Goal: Communication & Community: Answer question/provide support

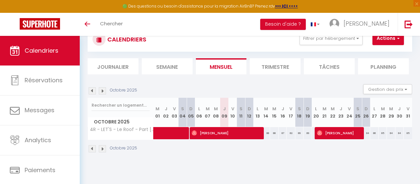
scroll to position [23, 0]
click at [326, 39] on button "Filtrer par hébergement" at bounding box center [331, 38] width 63 height 13
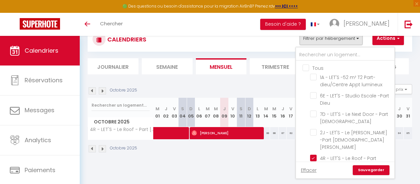
click at [308, 68] on input "Tous" at bounding box center [352, 67] width 99 height 7
checkbox input "true"
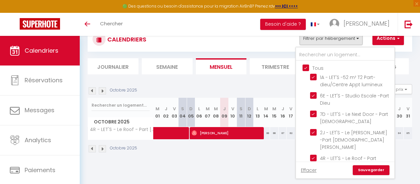
checkbox input "true"
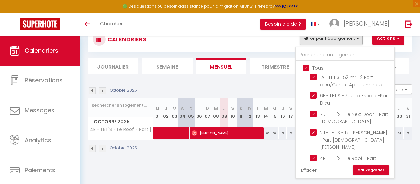
checkbox input "true"
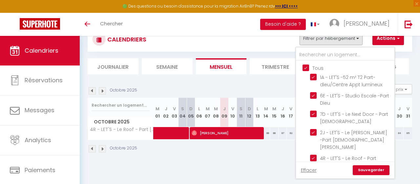
checkbox input "true"
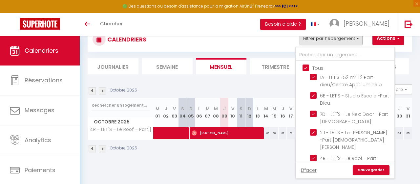
checkbox input "true"
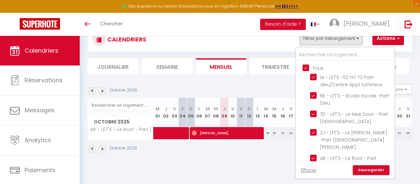
checkbox input "true"
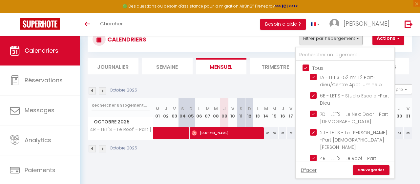
checkbox input "true"
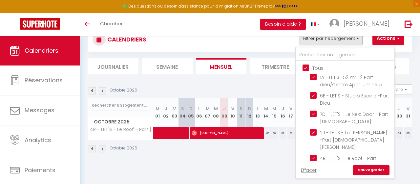
checkbox input "true"
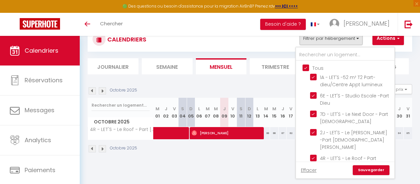
checkbox input "true"
click at [365, 170] on link "Sauvegarder" at bounding box center [371, 170] width 37 height 10
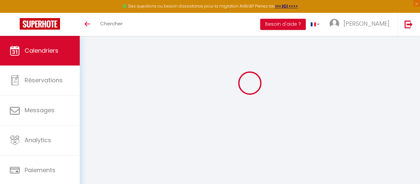
select select
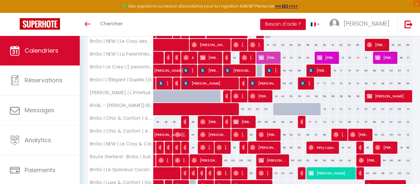
scroll to position [228, 0]
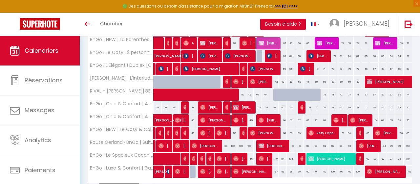
click at [242, 106] on span "[PERSON_NAME] (TNP)" at bounding box center [243, 107] width 19 height 12
select select "OK"
select select "KO"
select select "0"
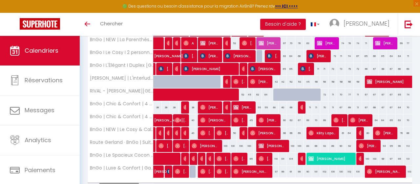
select select "1"
select select
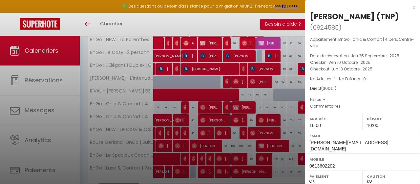
scroll to position [131, 0]
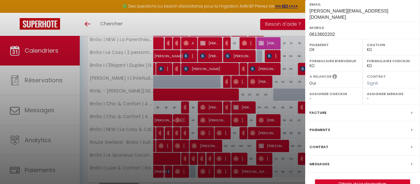
click at [339, 157] on div "Messages" at bounding box center [363, 163] width 115 height 17
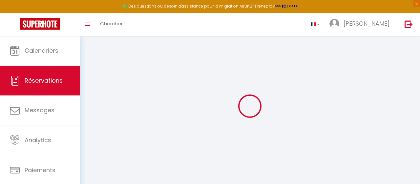
select select
checkbox input "true"
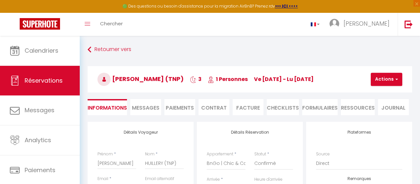
select select
checkbox input "true"
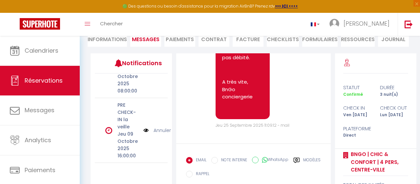
scroll to position [263, 0]
click at [132, 125] on p "PRE CHECK-IN la veille" at bounding box center [129, 116] width 22 height 29
click at [147, 129] on img at bounding box center [146, 130] width 5 height 7
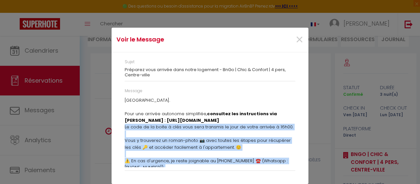
scroll to position [0, 0]
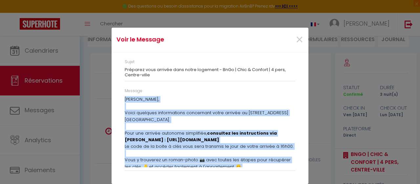
drag, startPoint x: 165, startPoint y: 165, endPoint x: 123, endPoint y: 100, distance: 78.0
click at [125, 100] on div "[PERSON_NAME] , Voici quelques informations concernant votre arrivée au [STREET…" at bounding box center [210, 131] width 171 height 71
copy div "[PERSON_NAME] , Voici quelques informations concernant votre arrivée au [STREET…"
click at [302, 36] on span "×" at bounding box center [300, 40] width 8 height 20
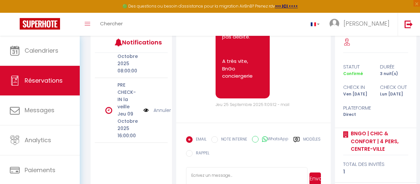
scroll to position [102, 0]
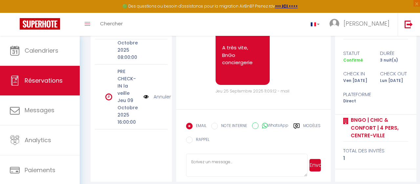
click at [227, 163] on textarea at bounding box center [246, 164] width 121 height 23
paste textarea "[PERSON_NAME], Voici quelques informations concernant votre arrivée au [STREET_…"
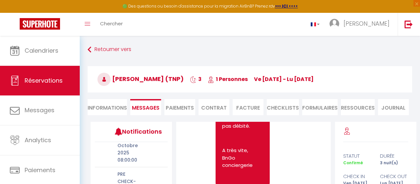
scroll to position [113, 0]
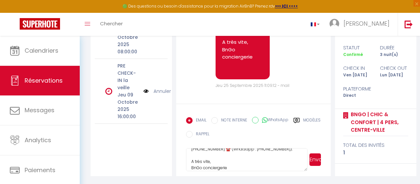
click at [236, 167] on textarea "[PERSON_NAME], Voici quelques informations concernant votre arrivée au [STREET_…" at bounding box center [246, 159] width 121 height 23
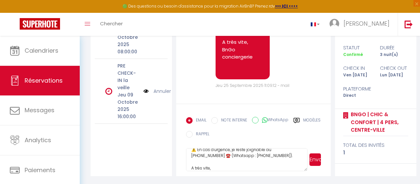
scroll to position [111, 0]
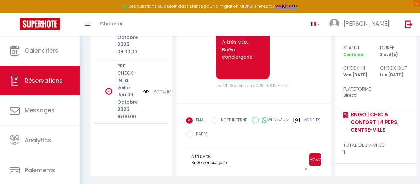
type textarea "[PERSON_NAME], Voici quelques informations concernant votre arrivée au [STREET_…"
click at [318, 159] on button "Envoyer" at bounding box center [315, 159] width 11 height 12
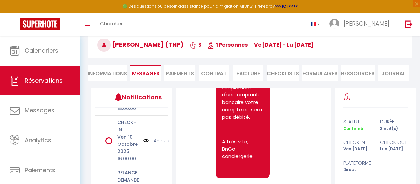
scroll to position [108, 0]
click at [146, 140] on img at bounding box center [146, 139] width 5 height 7
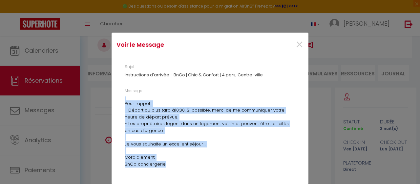
drag, startPoint x: 126, startPoint y: 104, endPoint x: 203, endPoint y: 164, distance: 97.7
click at [203, 164] on div "[PERSON_NAME] , L'appartement situé [STREET_ADDRESS] est prêt. Pour une arrivée…" at bounding box center [210, 131] width 171 height 71
copy div "[PERSON_NAME] , L'appartement situé [STREET_ADDRESS] est prêt. Pour une arrivée…"
click at [300, 48] on span "×" at bounding box center [300, 45] width 8 height 20
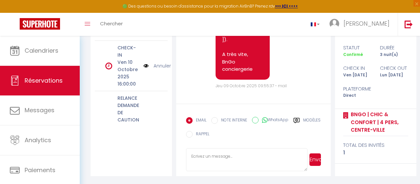
click at [234, 158] on textarea at bounding box center [246, 159] width 121 height 23
paste textarea "[PERSON_NAME], L'appartement situé [STREET_ADDRESS] est prêt. Pour une arrivée …"
type textarea "[PERSON_NAME], L'appartement situé [STREET_ADDRESS] est prêt. Pour une arrivée …"
click at [313, 156] on button "Envoyer" at bounding box center [315, 159] width 11 height 12
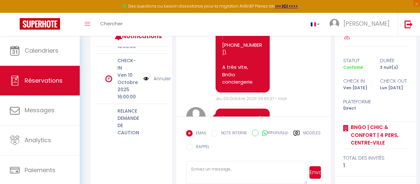
click at [313, 157] on div "EMAIL NOTE INTERNE WhatsApp Modèles 9 « ‹ » › [DATE] [PHONE_NUMBER] Dim Lun Mar…" at bounding box center [253, 141] width 135 height 31
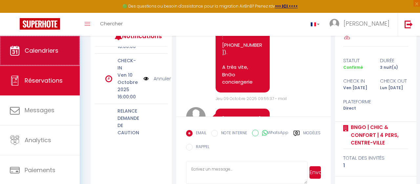
click at [51, 42] on link "Calendriers" at bounding box center [40, 51] width 80 height 30
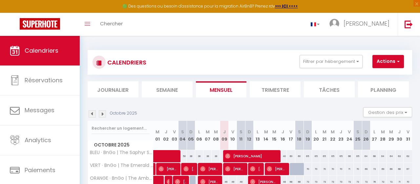
scroll to position [68, 0]
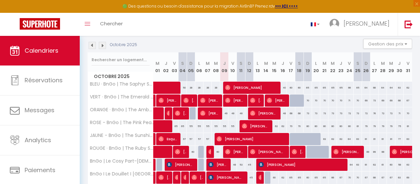
click at [205, 101] on img at bounding box center [202, 100] width 5 height 5
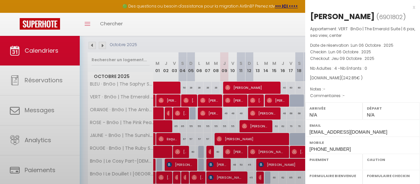
select select "OK"
select select "0"
select select "1"
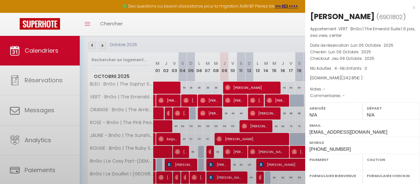
select select
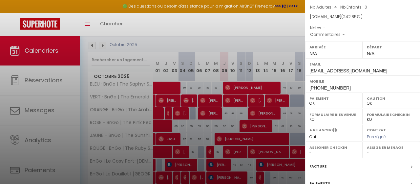
scroll to position [0, 0]
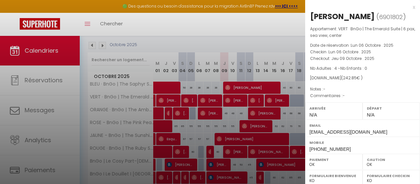
click at [230, 122] on div at bounding box center [210, 92] width 420 height 184
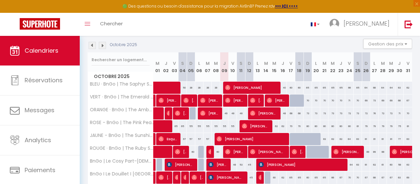
click at [92, 46] on img at bounding box center [92, 45] width 7 height 7
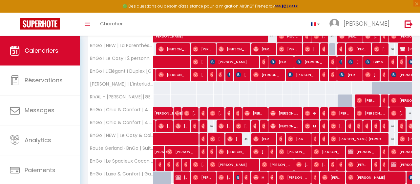
scroll to position [241, 0]
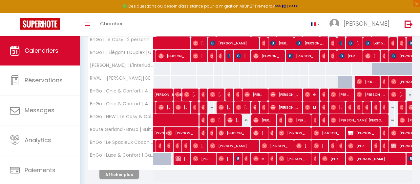
click at [186, 143] on img at bounding box center [186, 145] width 5 height 5
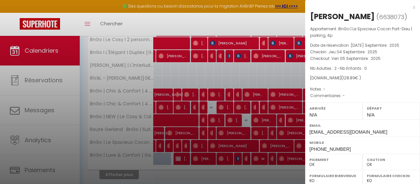
drag, startPoint x: 414, startPoint y: 8, endPoint x: 355, endPoint y: 10, distance: 58.5
click at [414, 8] on div "x" at bounding box center [361, 7] width 110 height 8
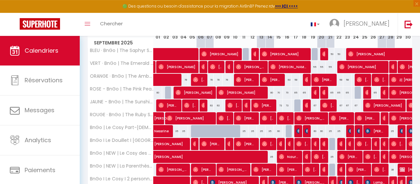
scroll to position [36, 0]
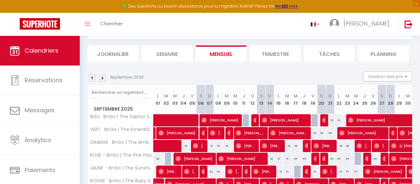
click at [104, 79] on img at bounding box center [102, 77] width 7 height 7
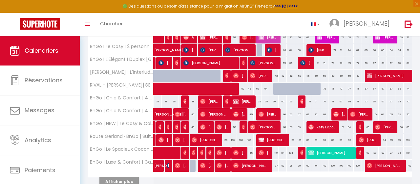
scroll to position [241, 0]
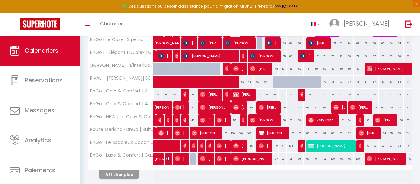
click at [220, 143] on img at bounding box center [219, 145] width 5 height 5
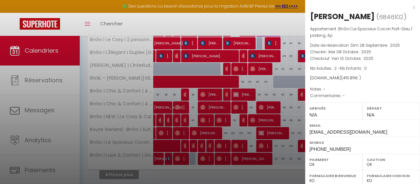
click at [415, 8] on div "x" at bounding box center [361, 7] width 110 height 8
